Goal: Task Accomplishment & Management: Use online tool/utility

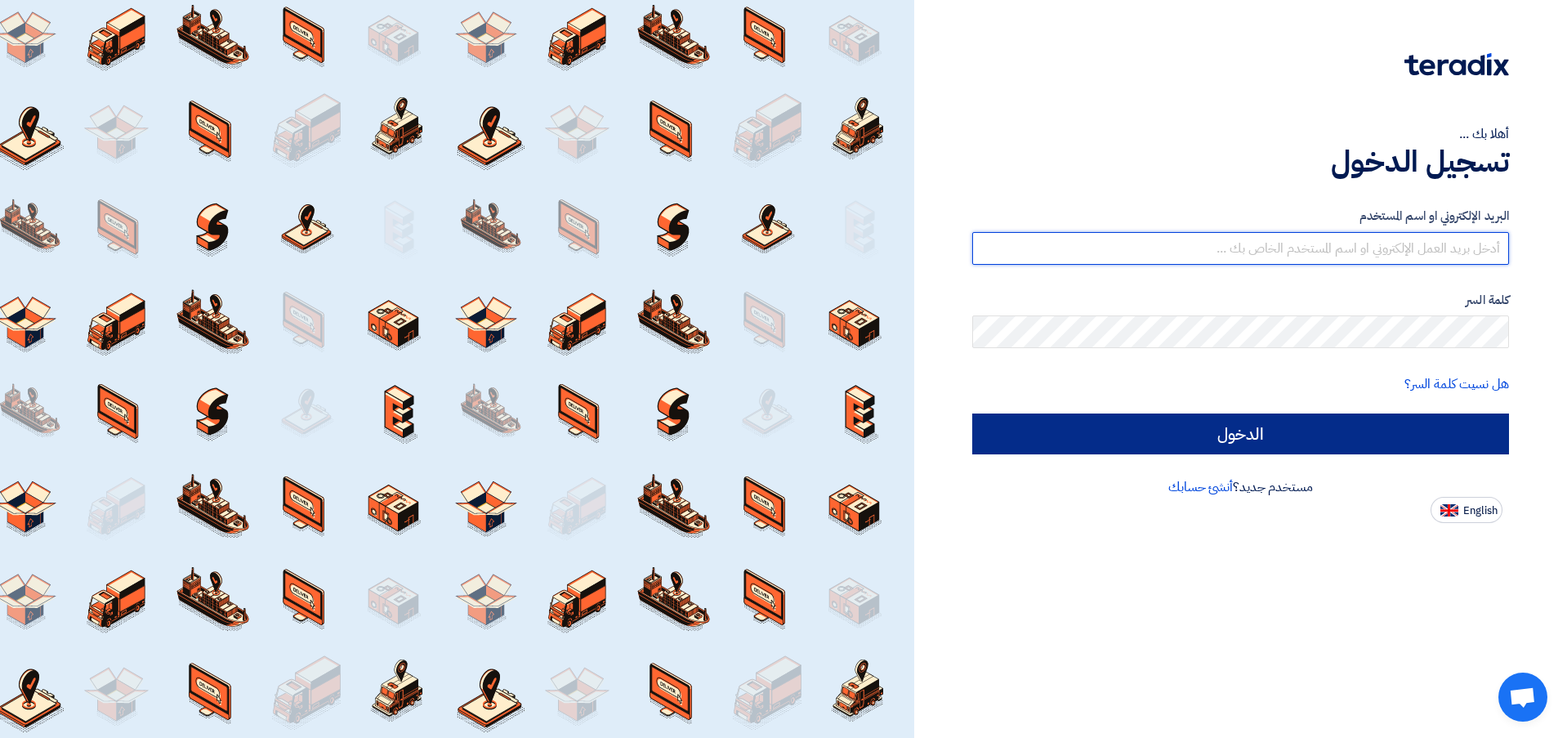
type input "[EMAIL_ADDRESS][DOMAIN_NAME]"
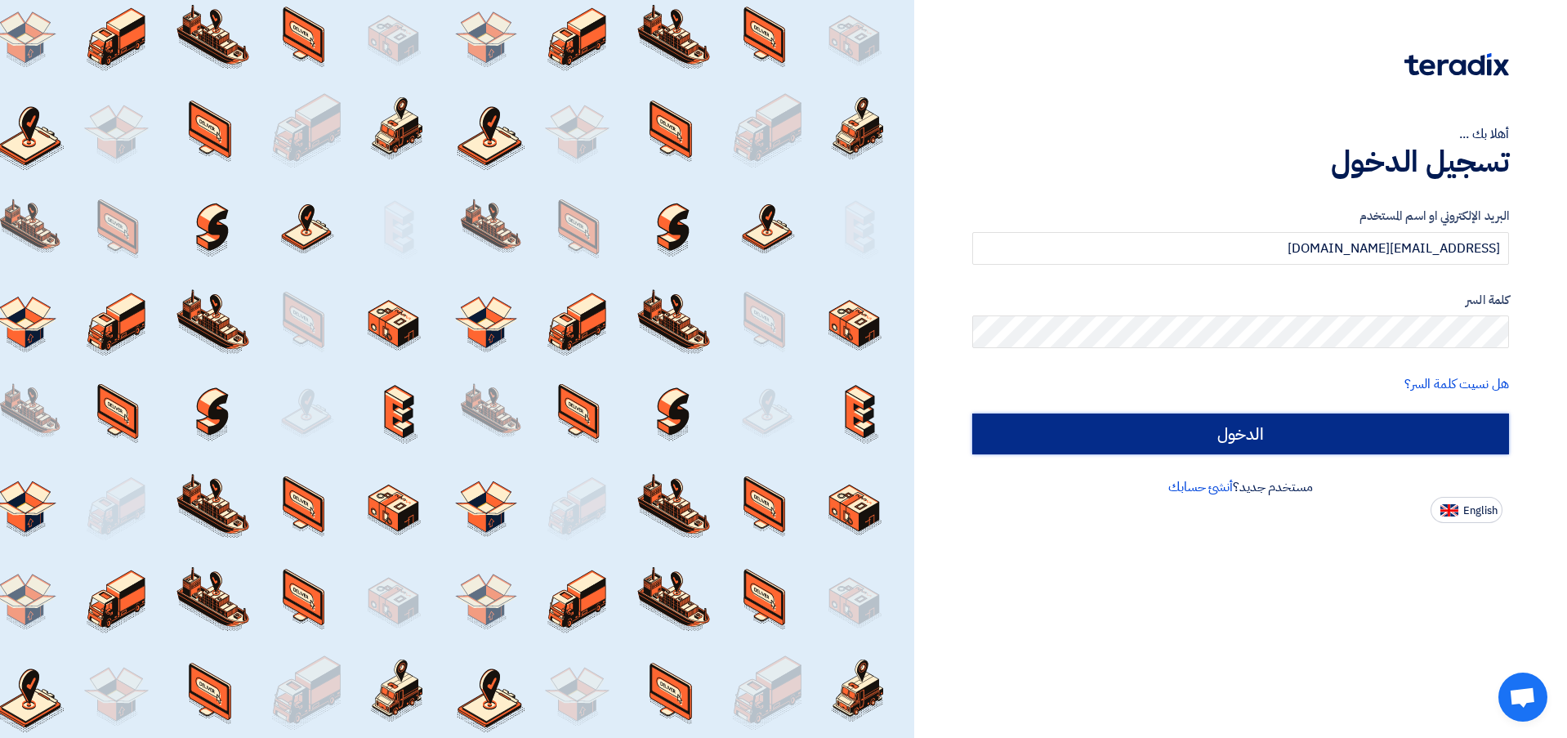
click at [1239, 425] on input "الدخول" at bounding box center [1240, 433] width 537 height 41
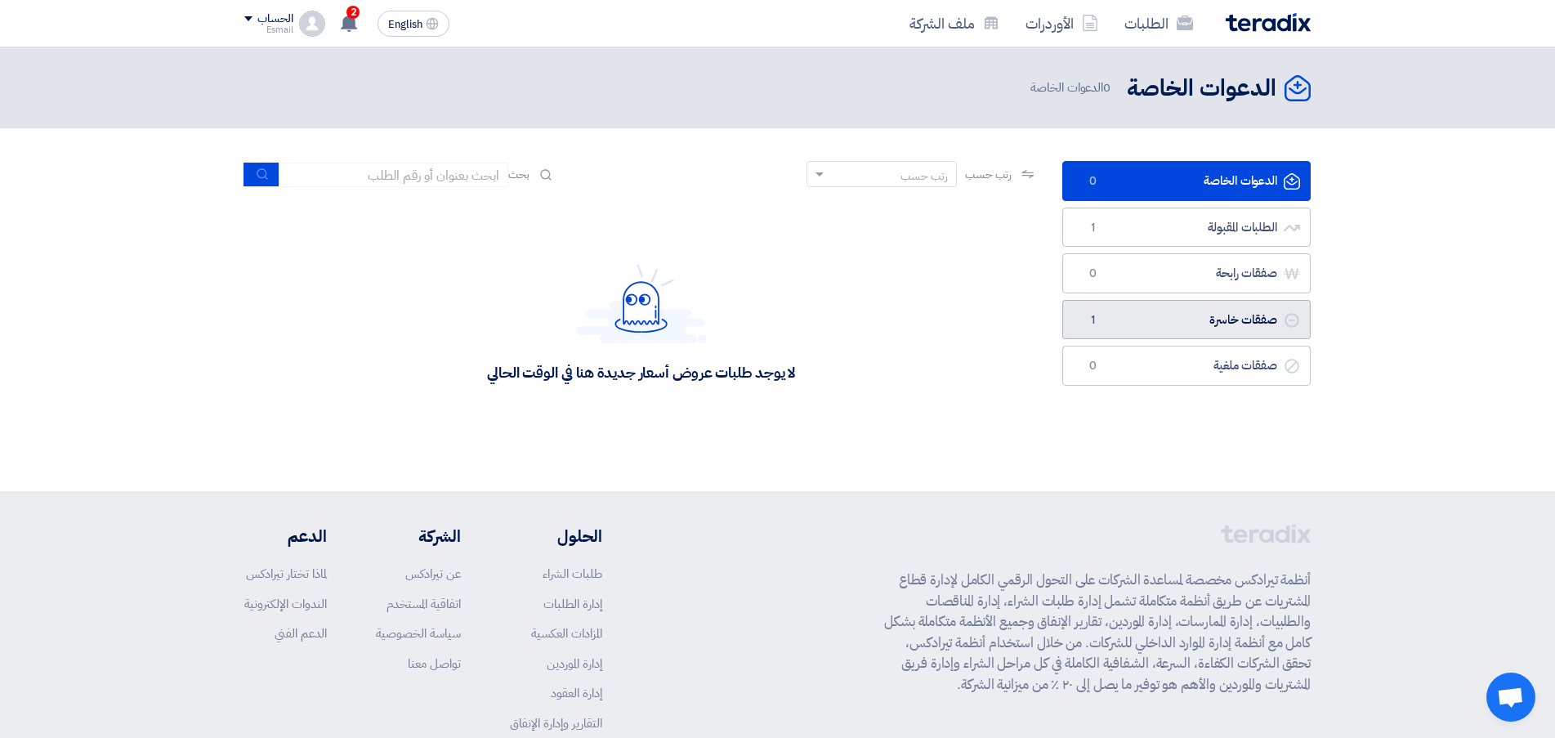
click at [1178, 319] on link "صفقات خاسرة صفقات خاسرة 1" at bounding box center [1186, 320] width 248 height 40
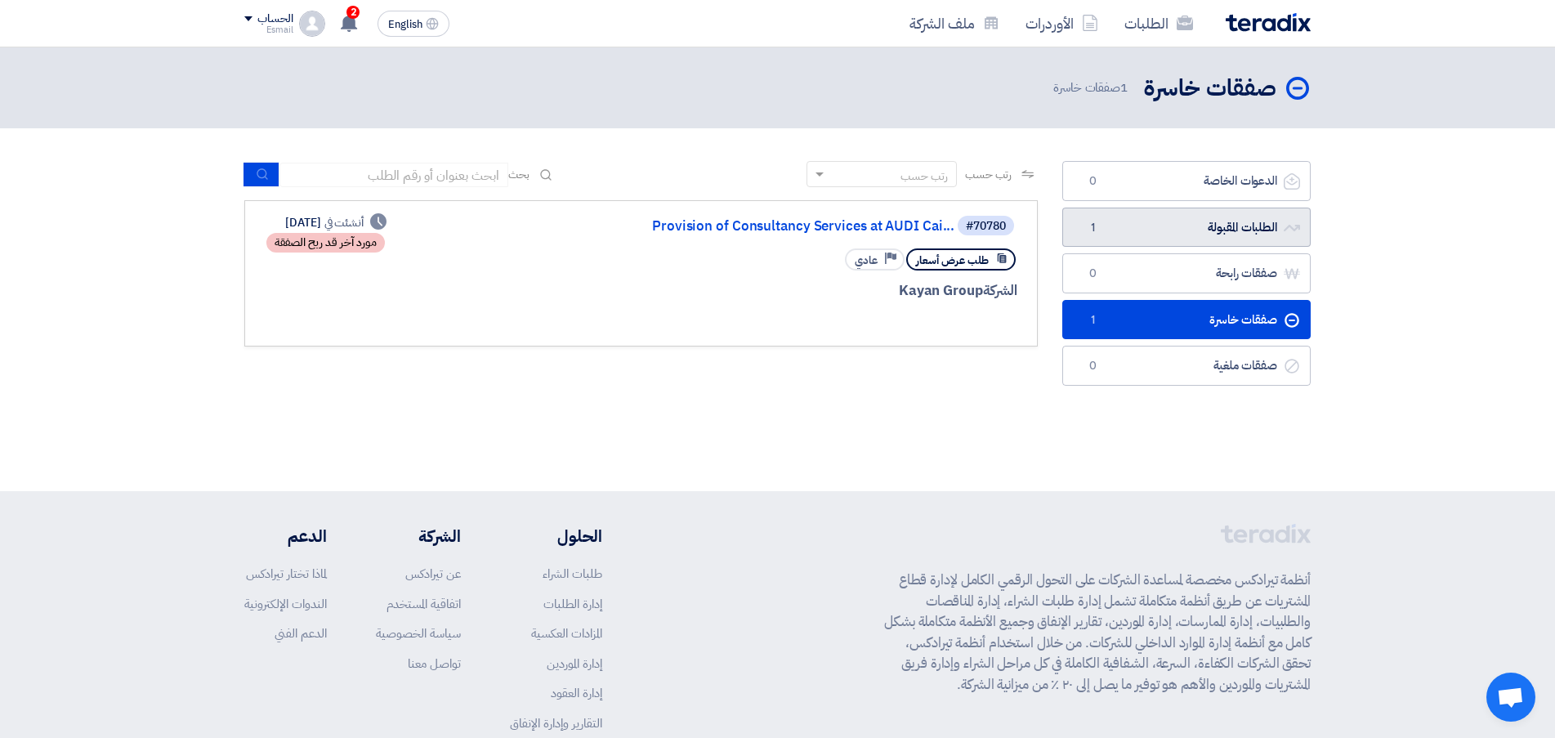
click at [1127, 221] on link "الطلبات المقبولة الطلبات المقبولة 1" at bounding box center [1186, 228] width 248 height 40
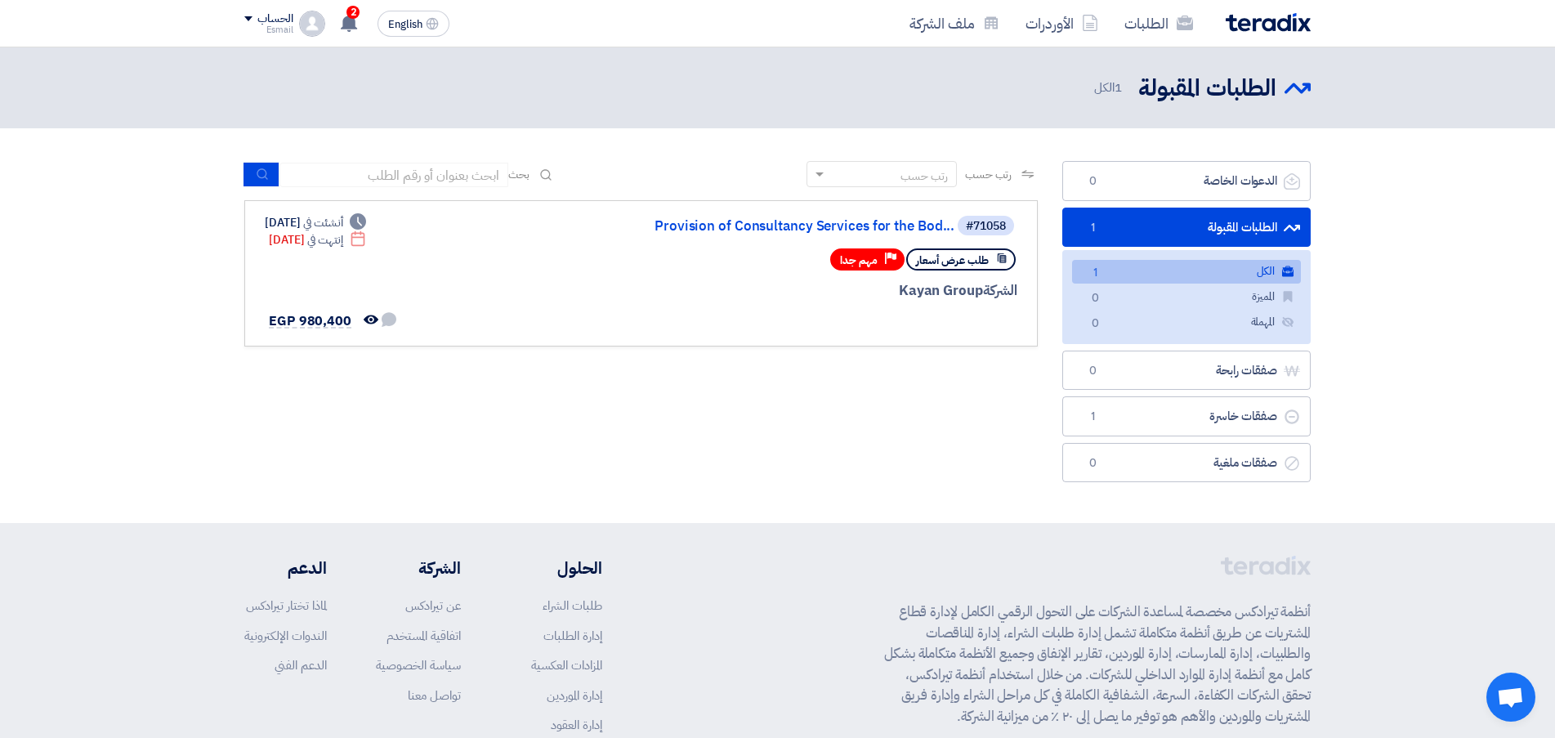
click at [1160, 275] on link "الكل الكل 1" at bounding box center [1186, 272] width 229 height 24
click at [874, 223] on link "Provision of Consultancy Services for the Bod..." at bounding box center [791, 226] width 327 height 15
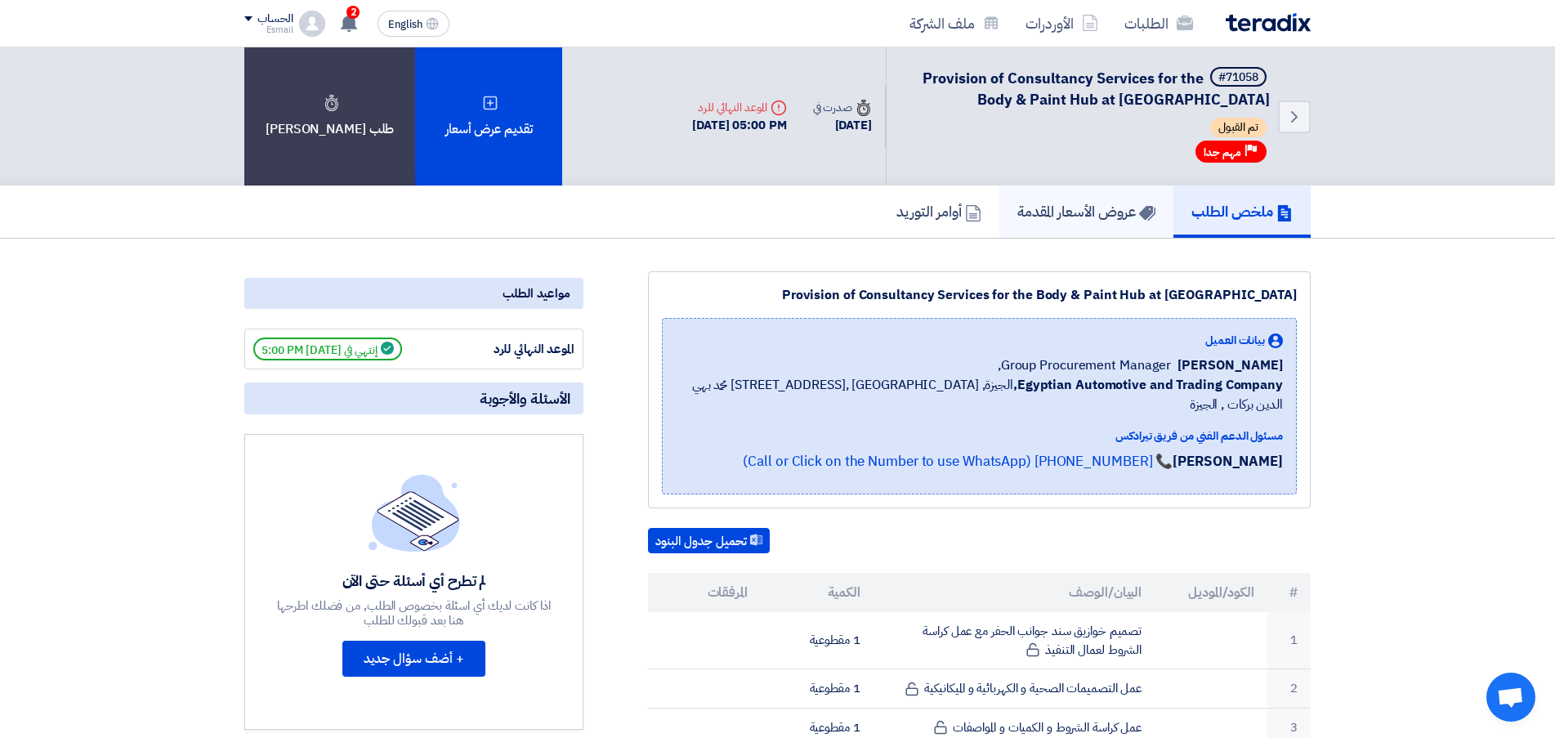
click at [1081, 221] on h5 "عروض الأسعار المقدمة" at bounding box center [1086, 211] width 138 height 19
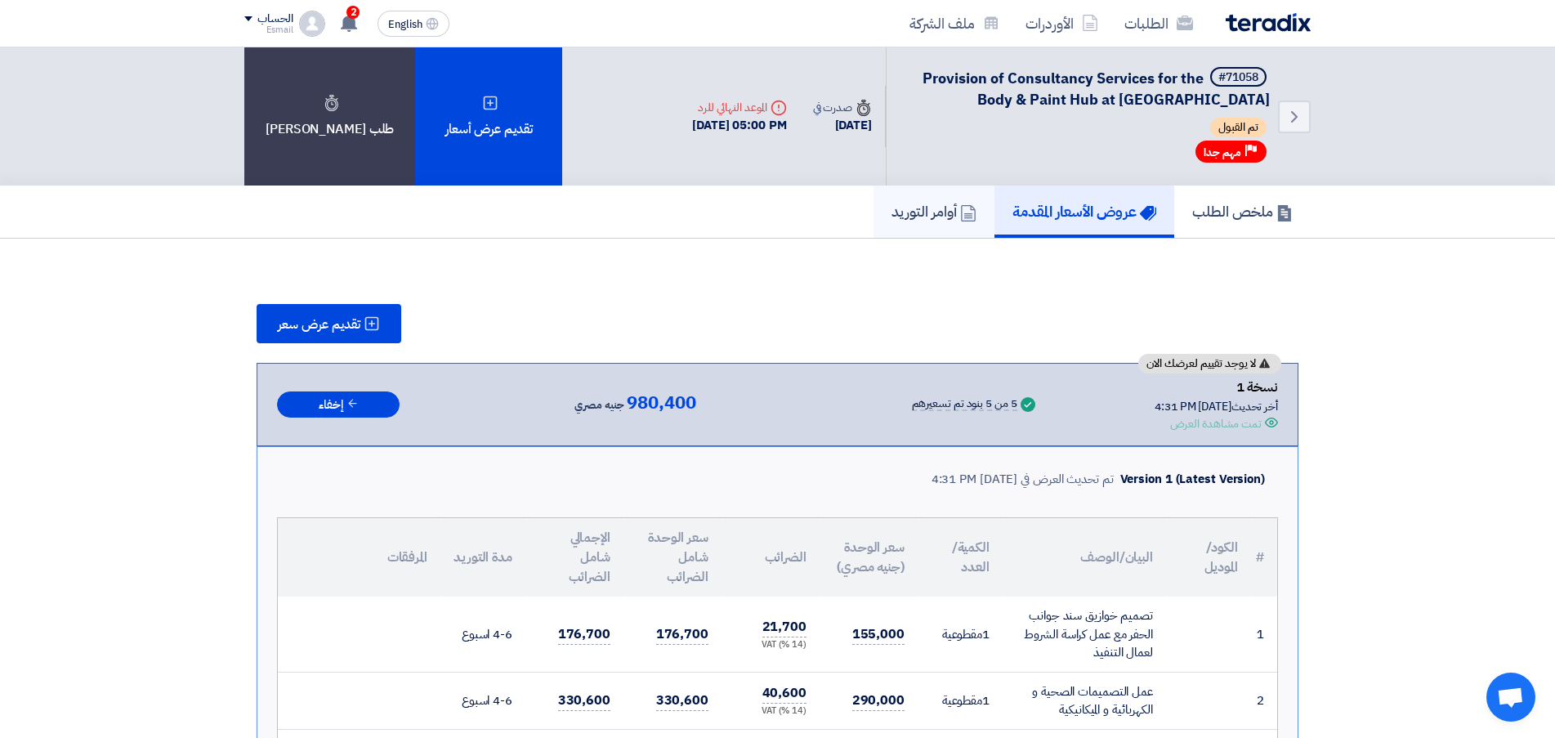
click at [891, 215] on h5 "أوامر التوريد" at bounding box center [933, 211] width 85 height 19
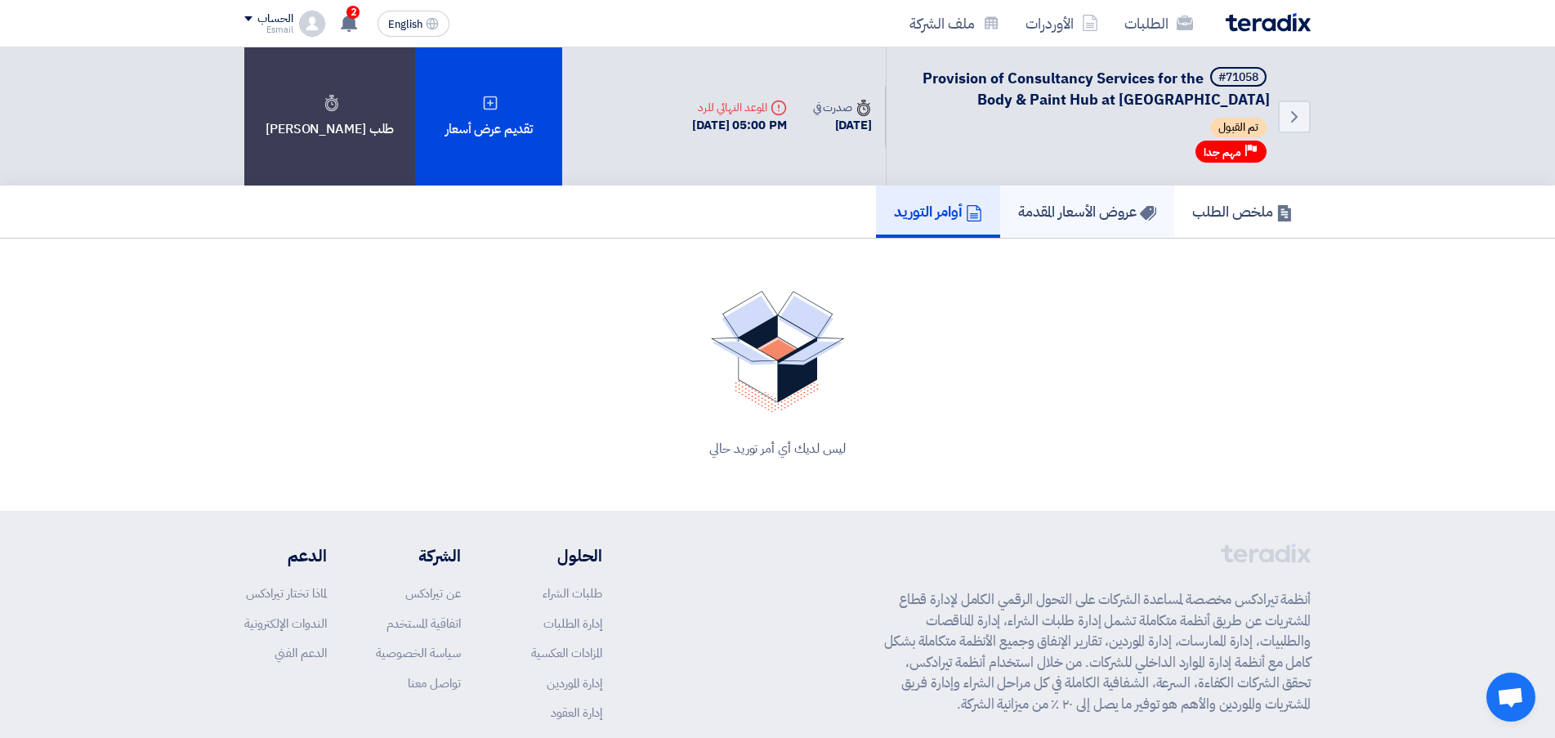
click at [1055, 218] on h5 "عروض الأسعار المقدمة" at bounding box center [1087, 211] width 138 height 19
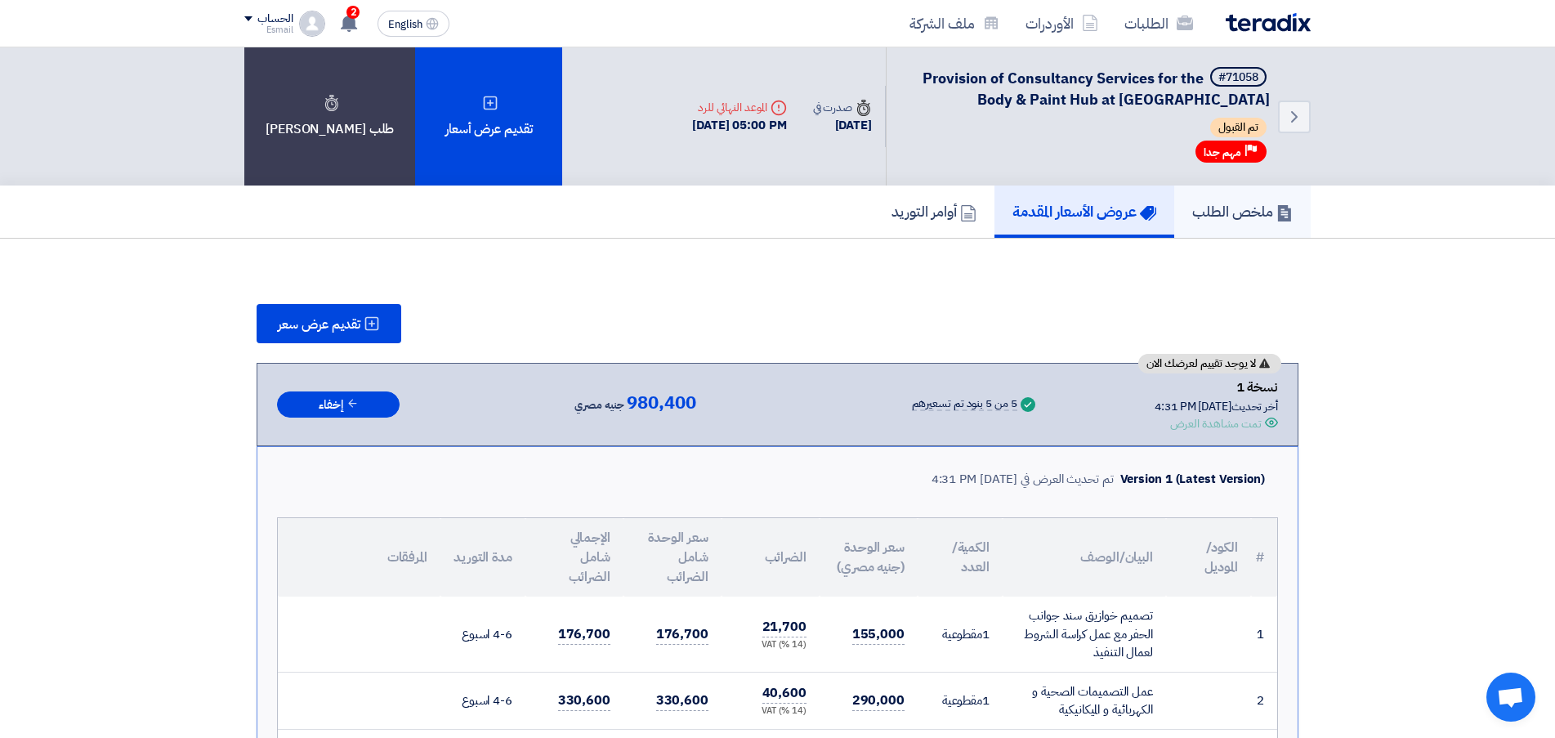
click at [1197, 203] on h5 "ملخص الطلب" at bounding box center [1242, 211] width 101 height 19
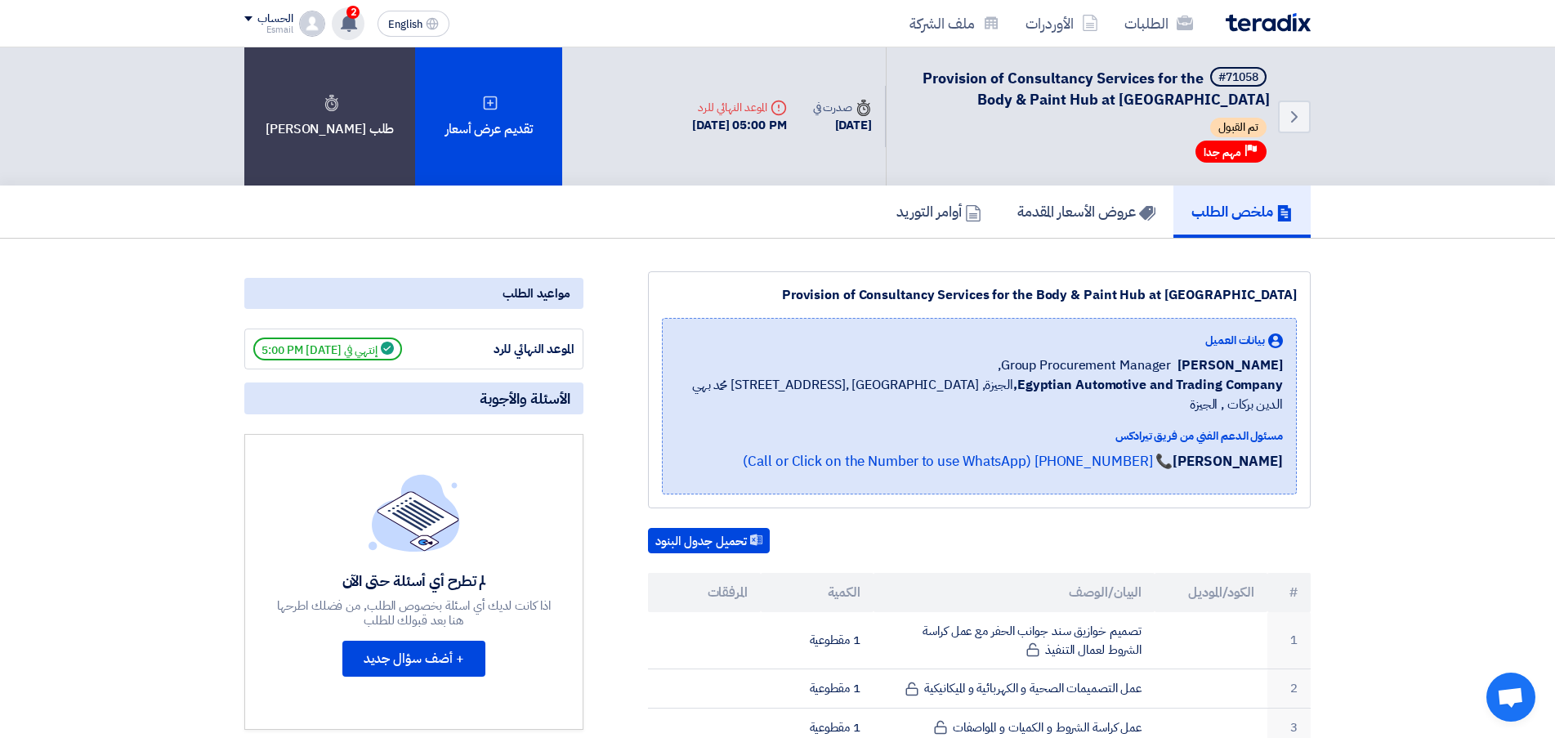
click at [359, 15] on span "2" at bounding box center [352, 12] width 13 height 13
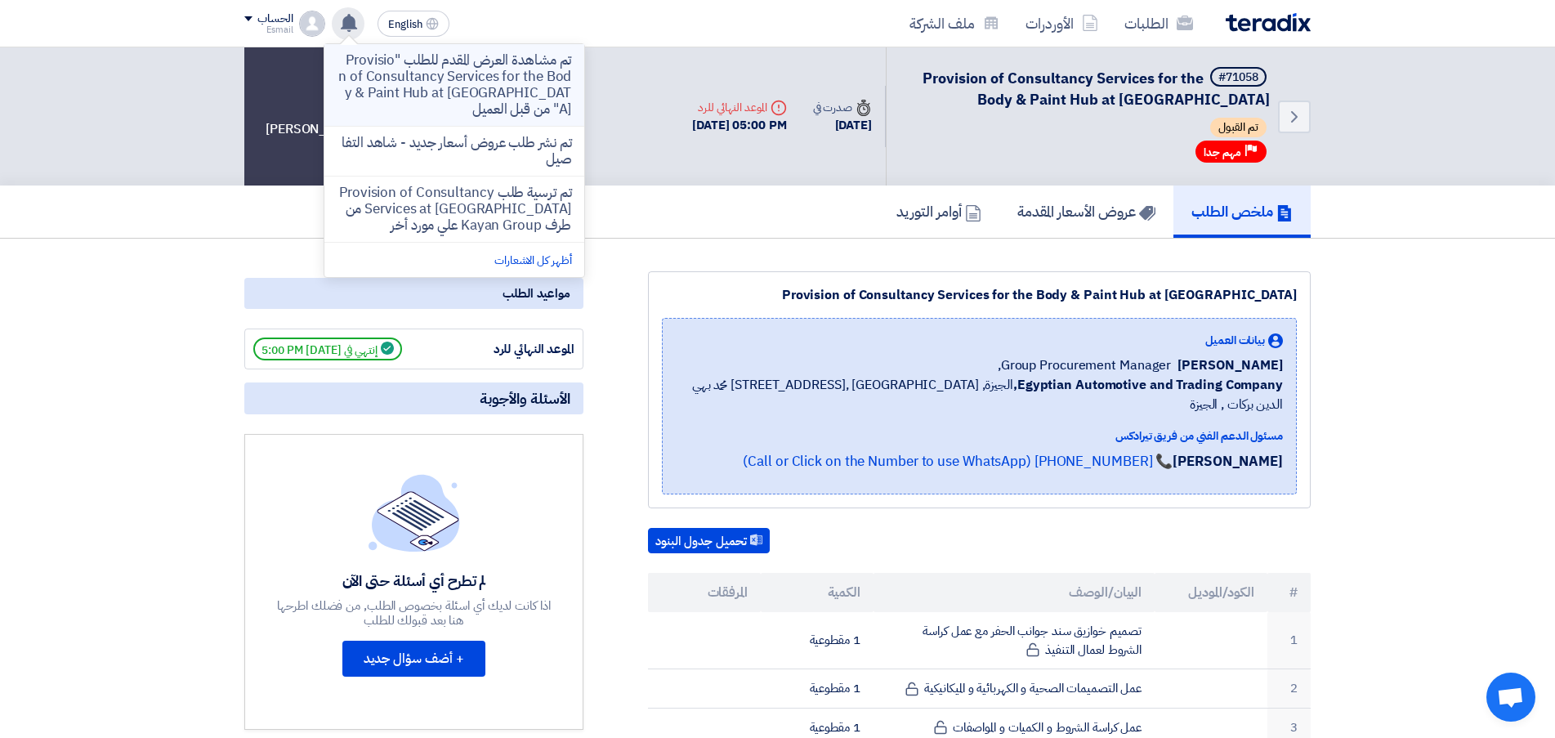
click at [485, 92] on p "تم مشاهدة العرض المقدم للطلب "Provision of Consultancy Services for the Body & …" at bounding box center [454, 84] width 234 height 65
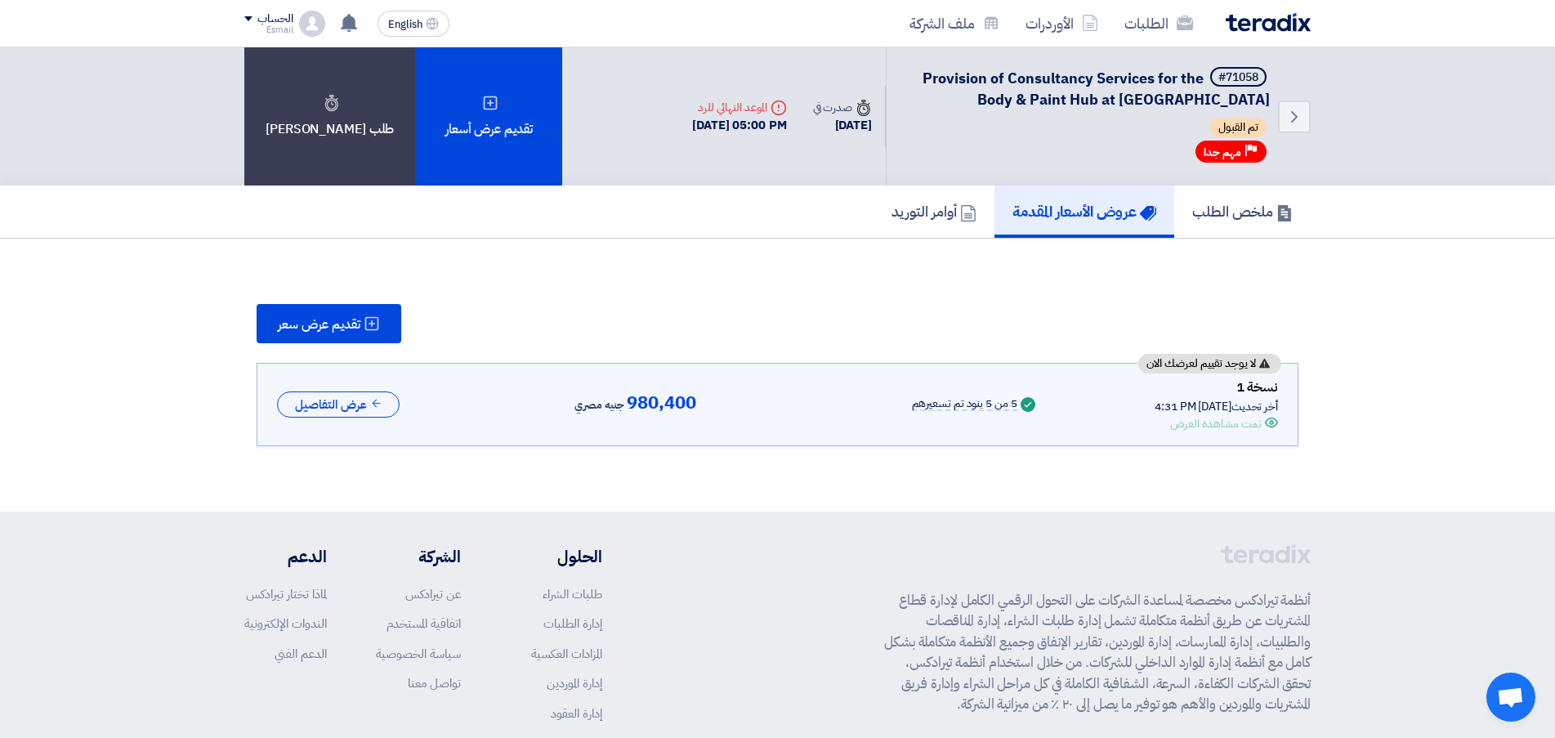
scroll to position [35, 0]
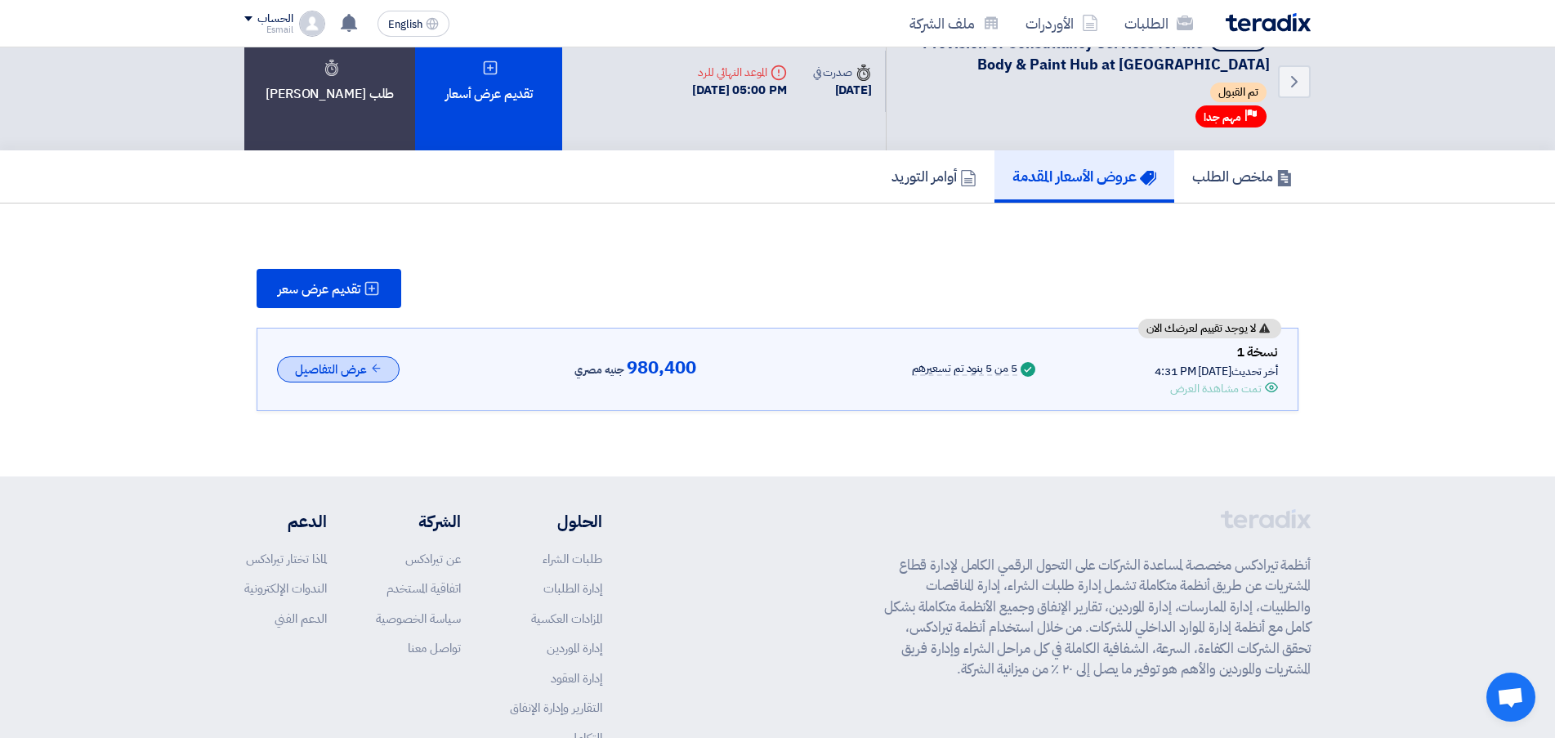
click at [366, 373] on button "عرض التفاصيل" at bounding box center [338, 369] width 123 height 27
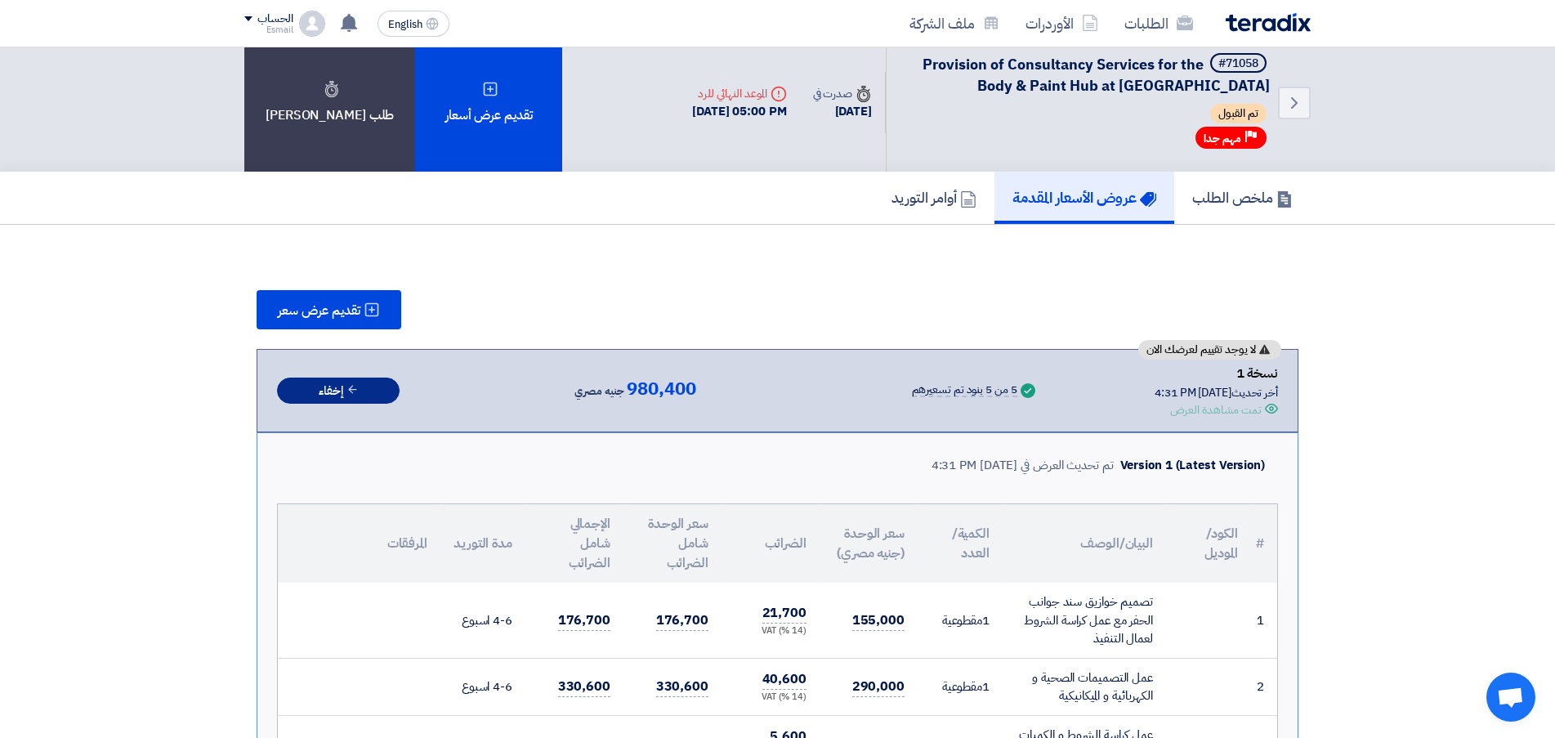
scroll to position [0, 0]
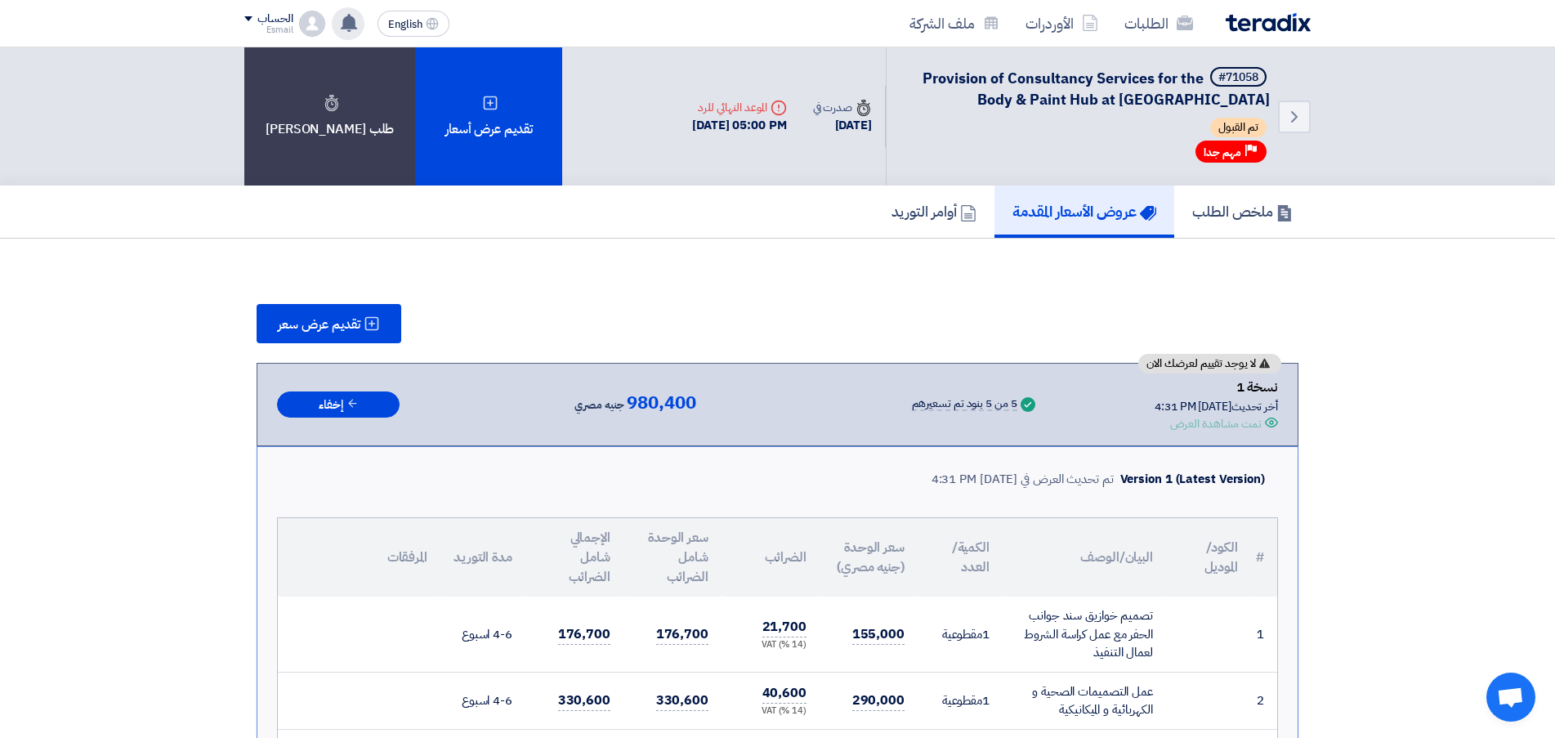
click at [346, 27] on use at bounding box center [349, 23] width 16 height 18
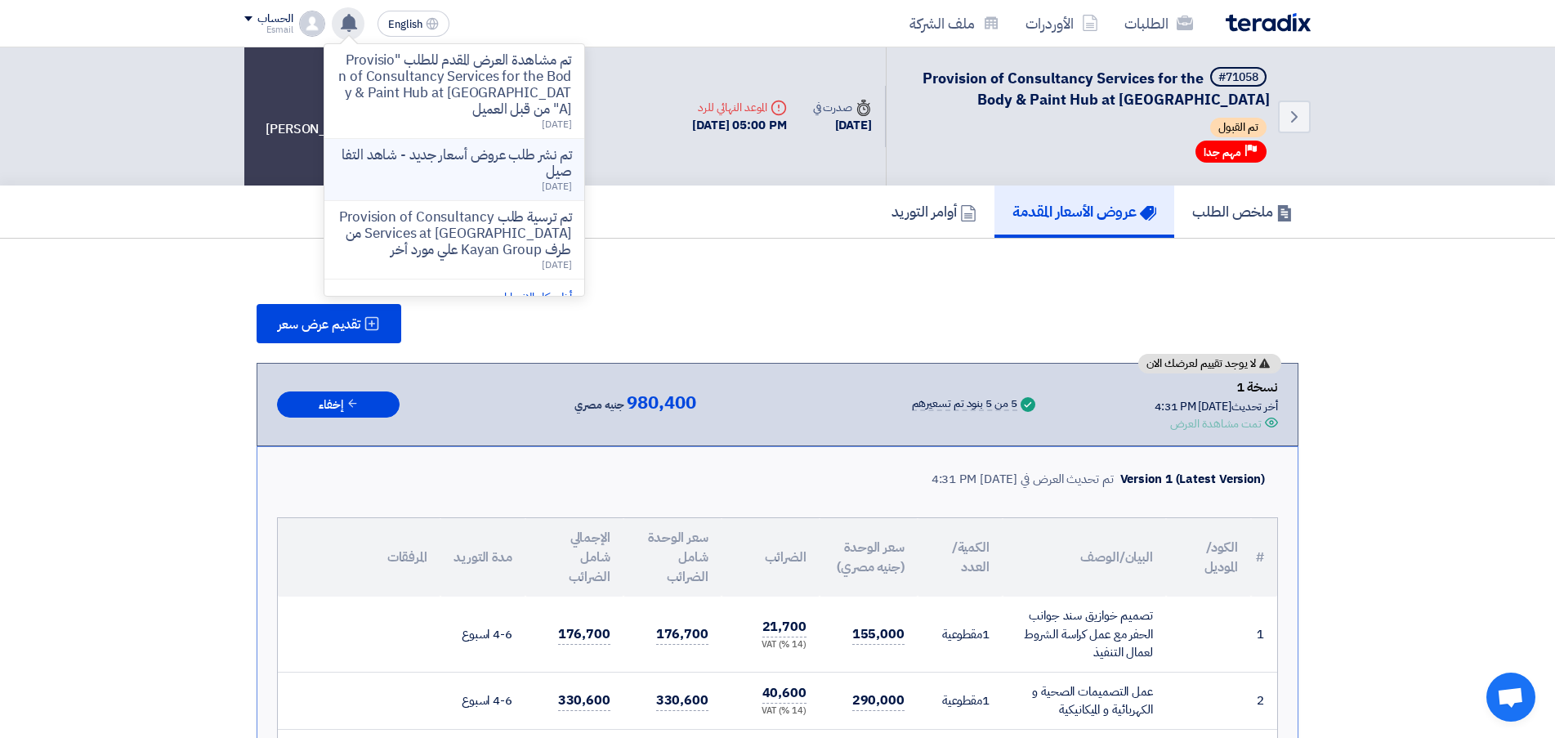
click at [497, 168] on p "تم نشر طلب عروض أسعار جديد - شاهد التفاصيل" at bounding box center [454, 163] width 234 height 33
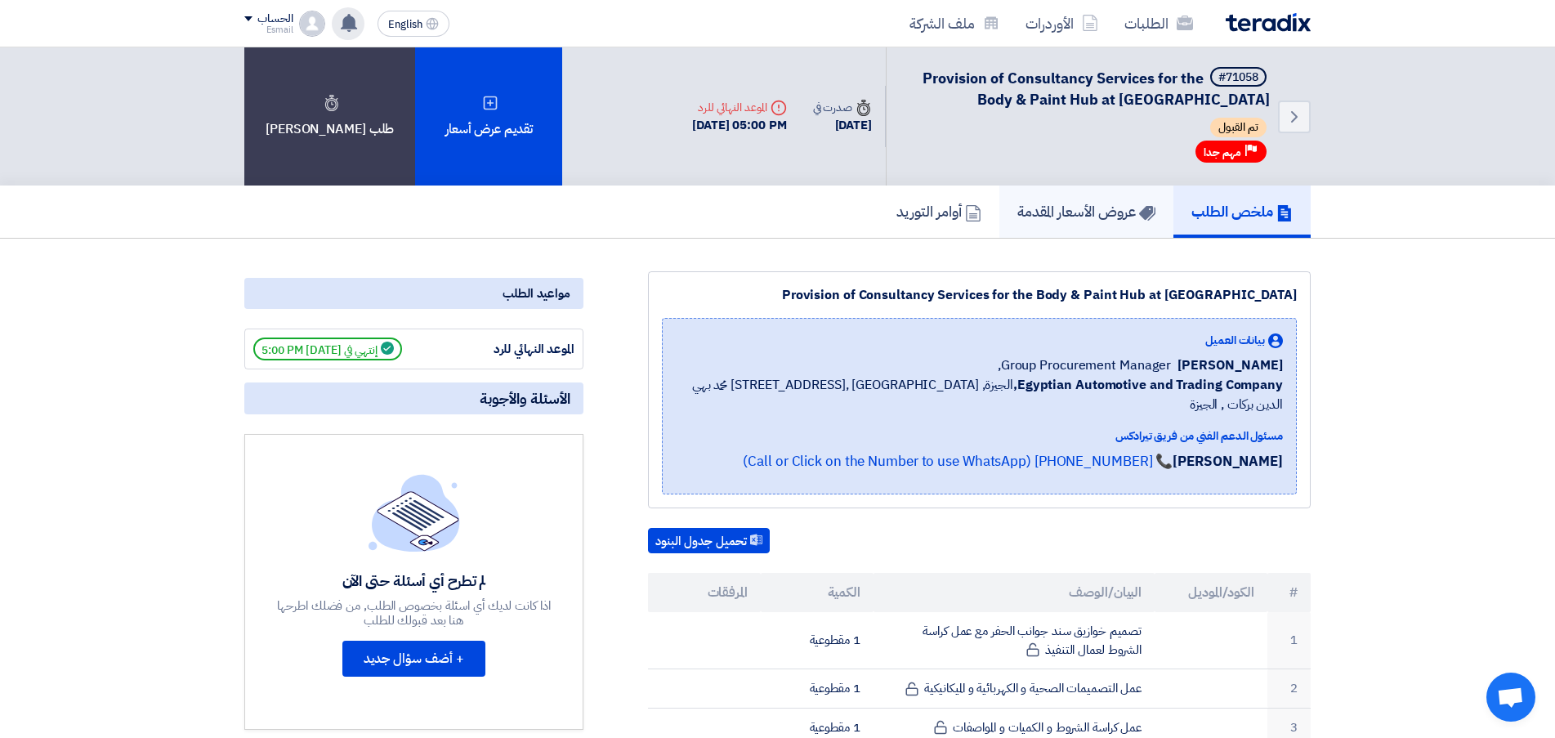
click at [1101, 224] on link "عروض الأسعار المقدمة" at bounding box center [1086, 211] width 174 height 52
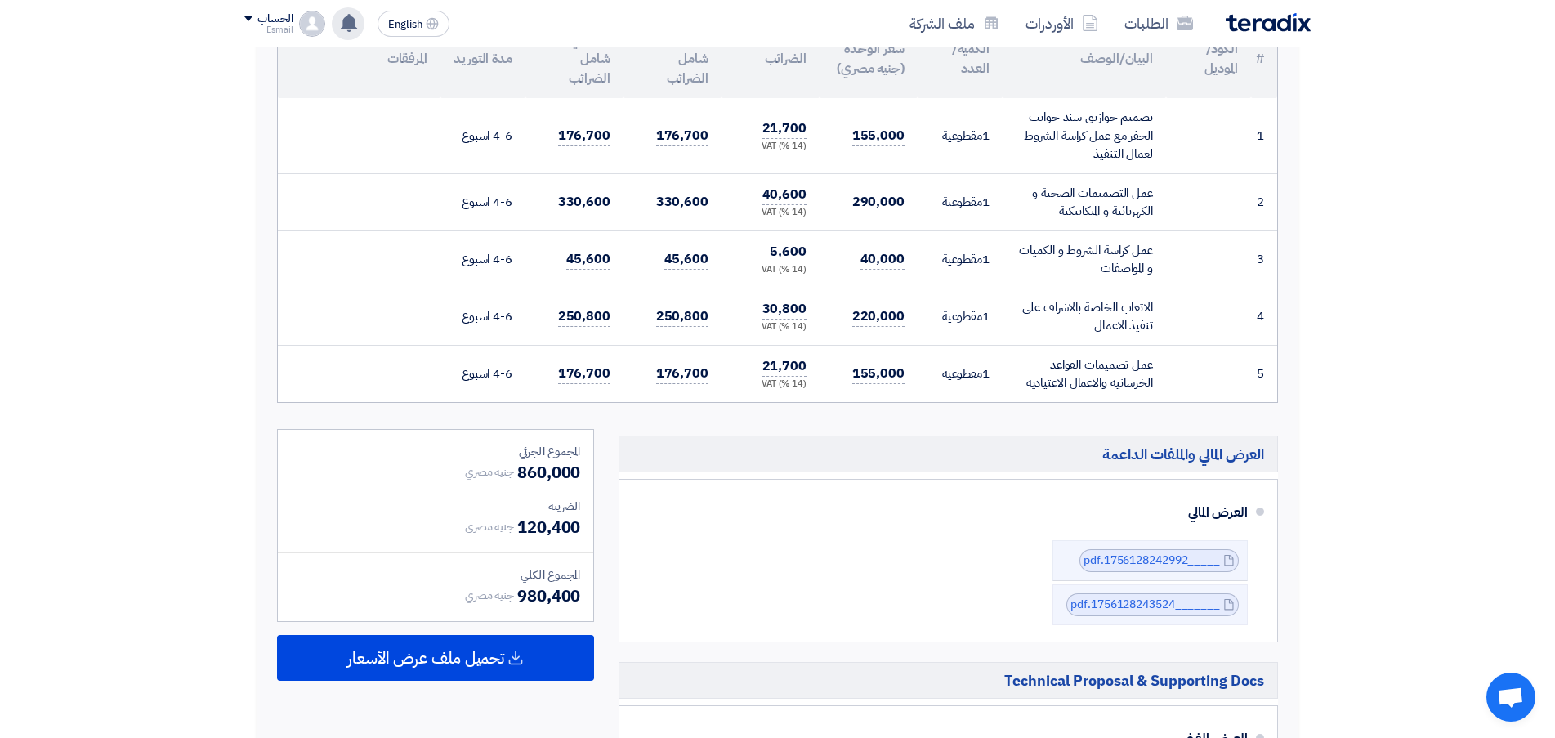
scroll to position [409, 0]
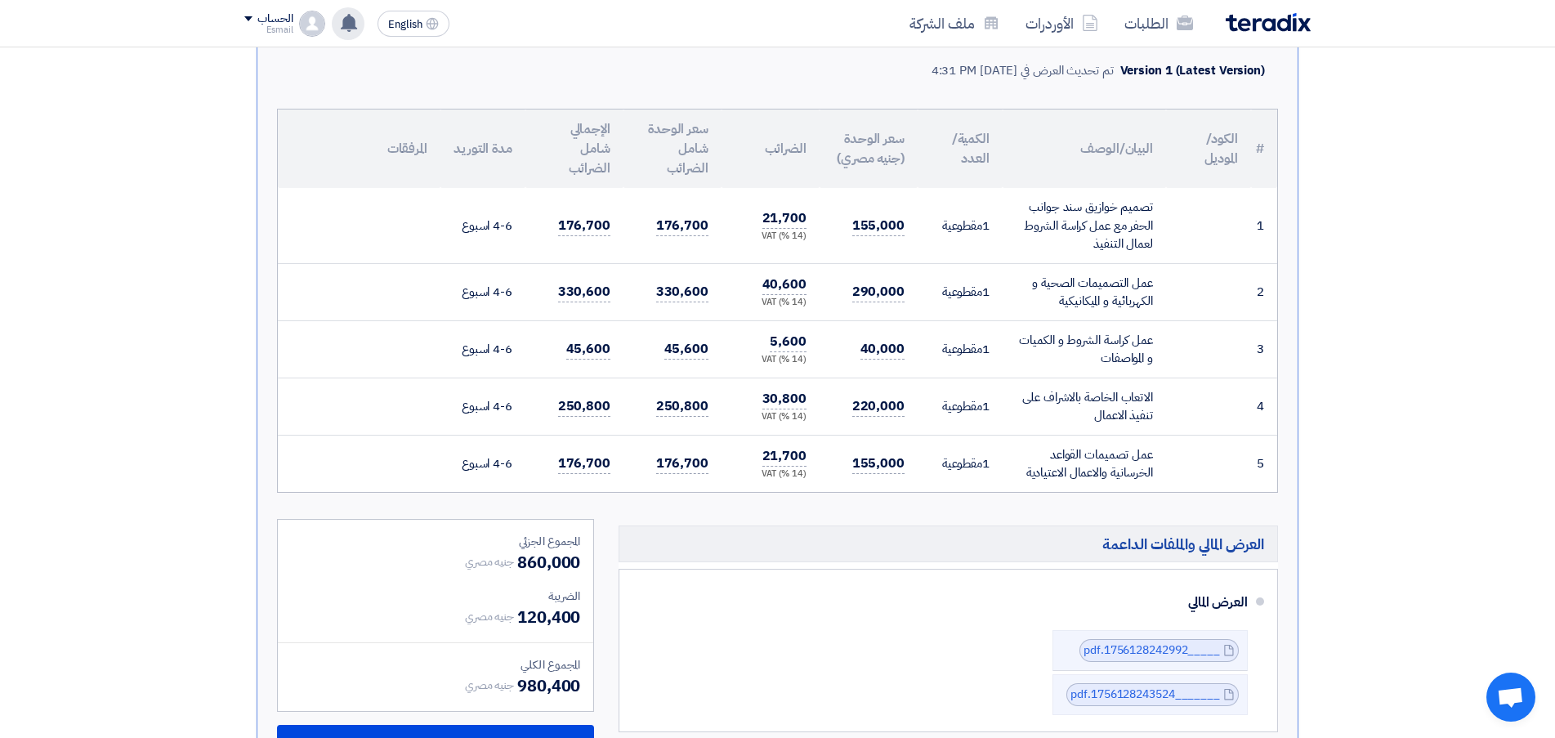
click at [1383, 259] on section "تقديم عرض سعر لا يوجد تقييم لعرضك الان نسخة 1 أخر تحديث [DATE] 4:31 PM Offer is…" at bounding box center [777, 623] width 1555 height 1586
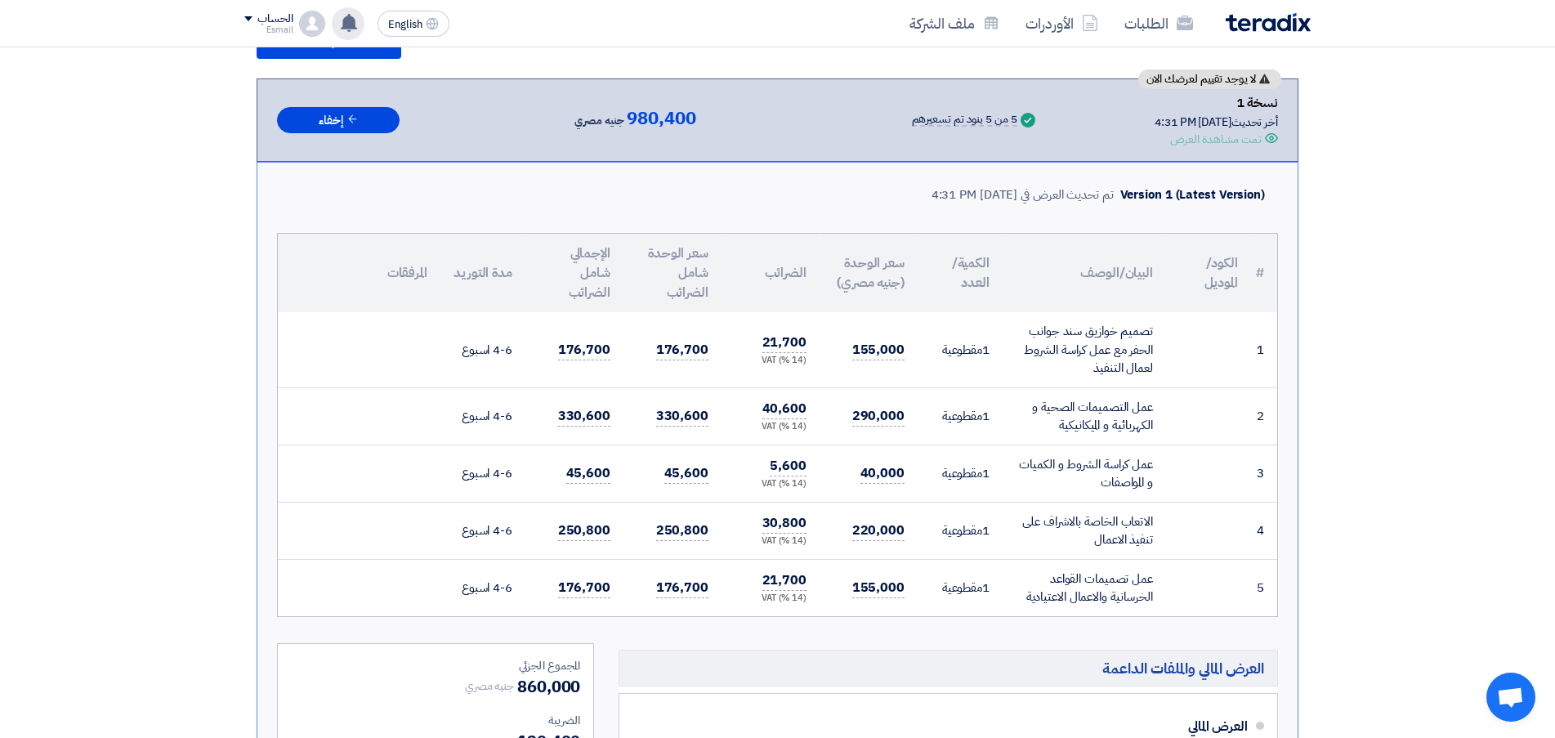
scroll to position [245, 0]
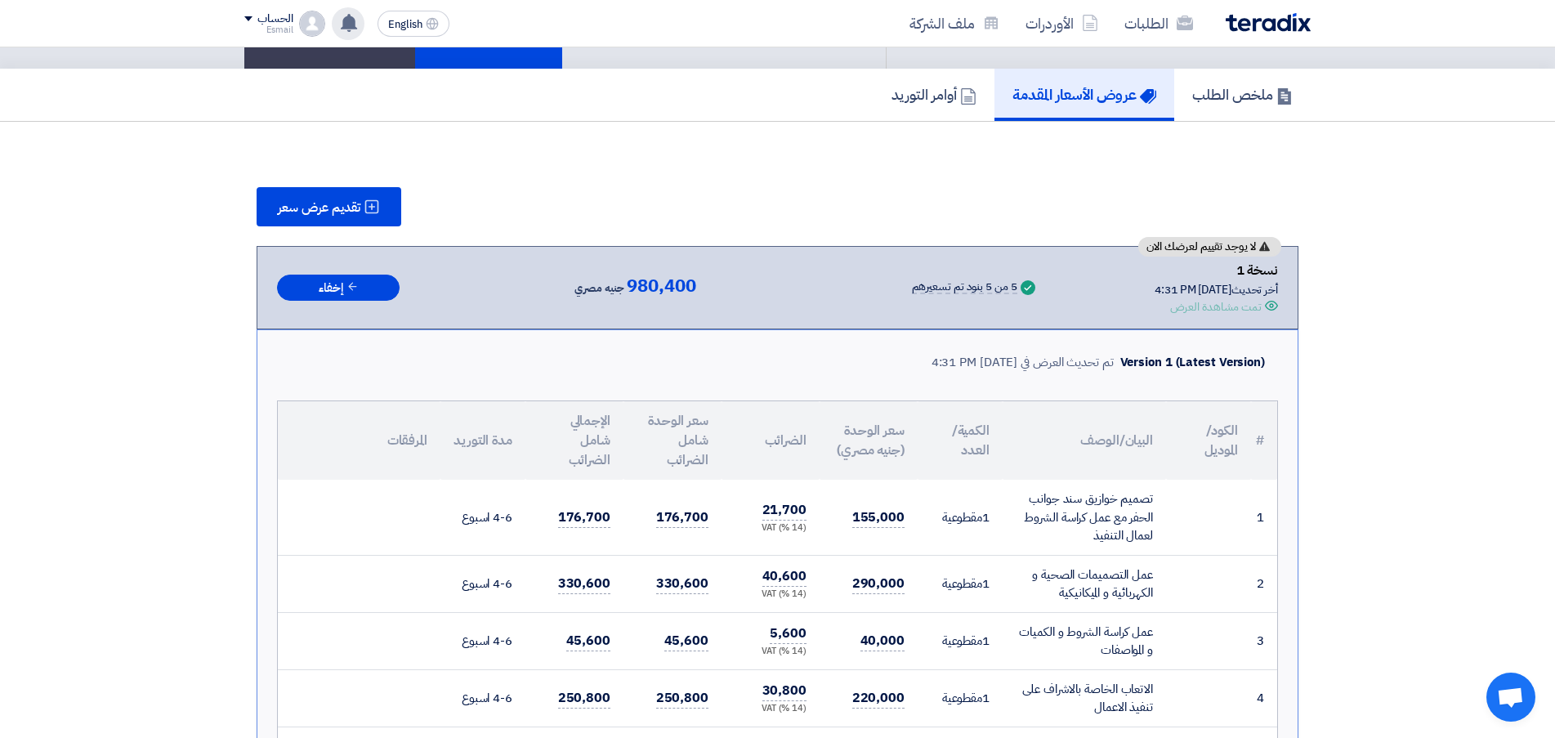
scroll to position [0, 0]
